Goal: Information Seeking & Learning: Learn about a topic

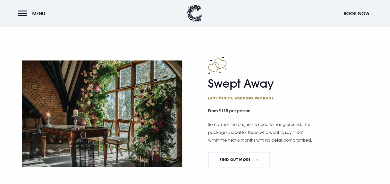
scroll to position [756, 0]
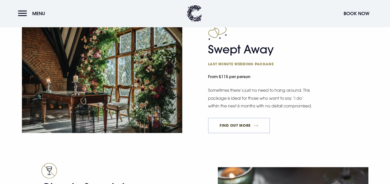
click at [240, 132] on link "FIND OUT MORE" at bounding box center [239, 125] width 62 height 15
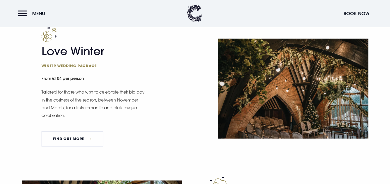
scroll to position [584, 0]
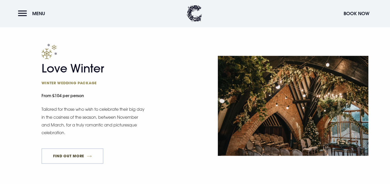
click at [92, 154] on link "FIND OUT MORE" at bounding box center [72, 156] width 62 height 15
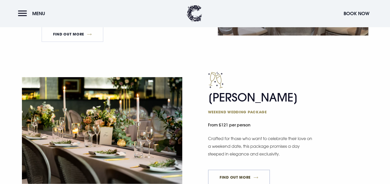
scroll to position [464, 0]
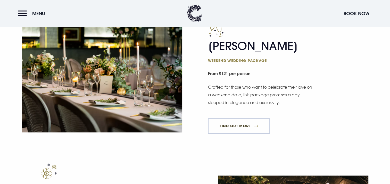
click at [224, 120] on link "FIND OUT MORE" at bounding box center [239, 126] width 62 height 15
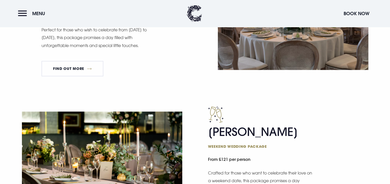
scroll to position [309, 0]
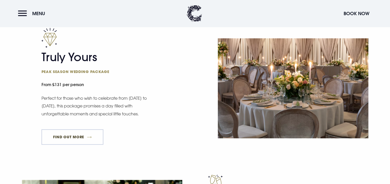
click at [86, 134] on link "FIND OUT MORE" at bounding box center [72, 137] width 62 height 15
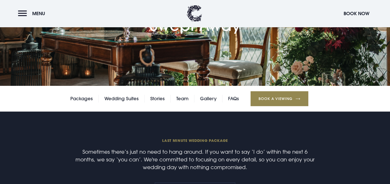
scroll to position [155, 0]
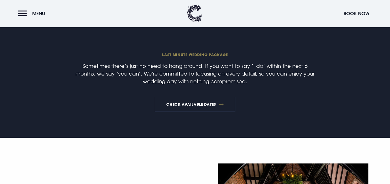
click at [180, 103] on link "Check available dates" at bounding box center [195, 104] width 81 height 15
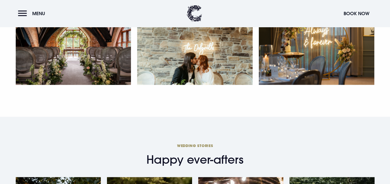
scroll to position [653, 0]
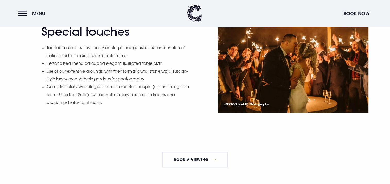
scroll to position [670, 0]
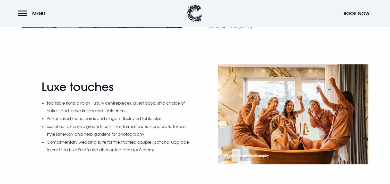
scroll to position [635, 0]
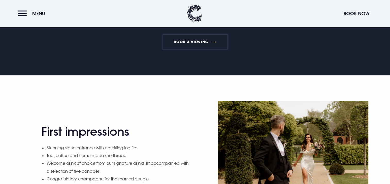
scroll to position [206, 0]
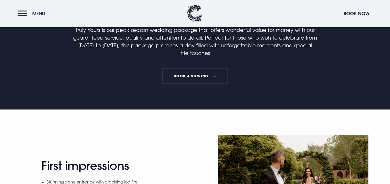
click at [21, 14] on button "Menu" at bounding box center [33, 13] width 30 height 11
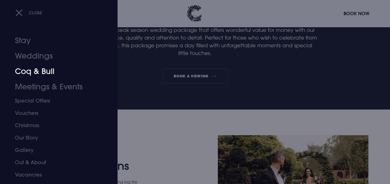
click at [29, 72] on link "Coq & Bull" at bounding box center [55, 71] width 81 height 15
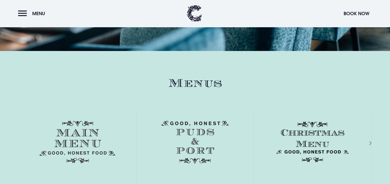
scroll to position [756, 0]
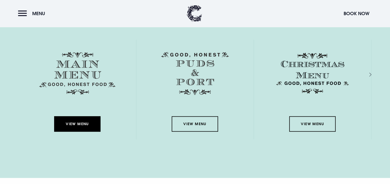
click at [85, 123] on link "View Menu" at bounding box center [77, 123] width 46 height 15
